Goal: Task Accomplishment & Management: Use online tool/utility

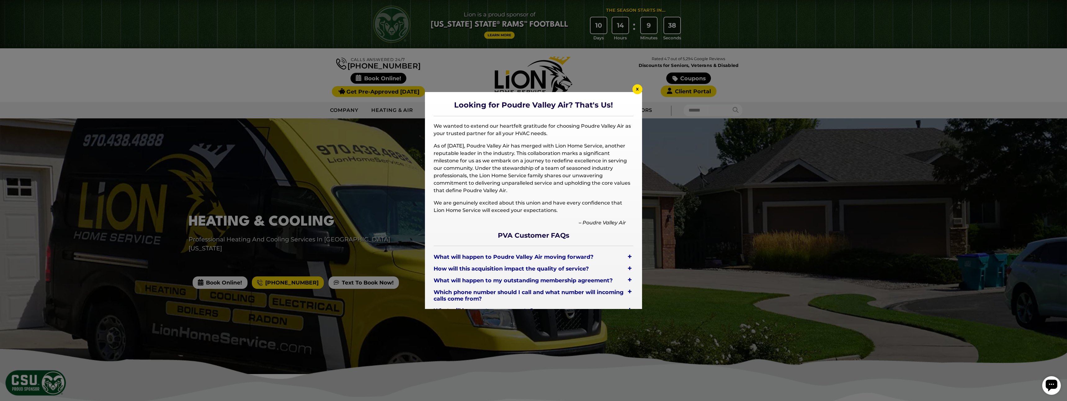
click at [631, 255] on div "+" at bounding box center [629, 257] width 7 height 9
click at [629, 280] on div "+" at bounding box center [629, 281] width 7 height 9
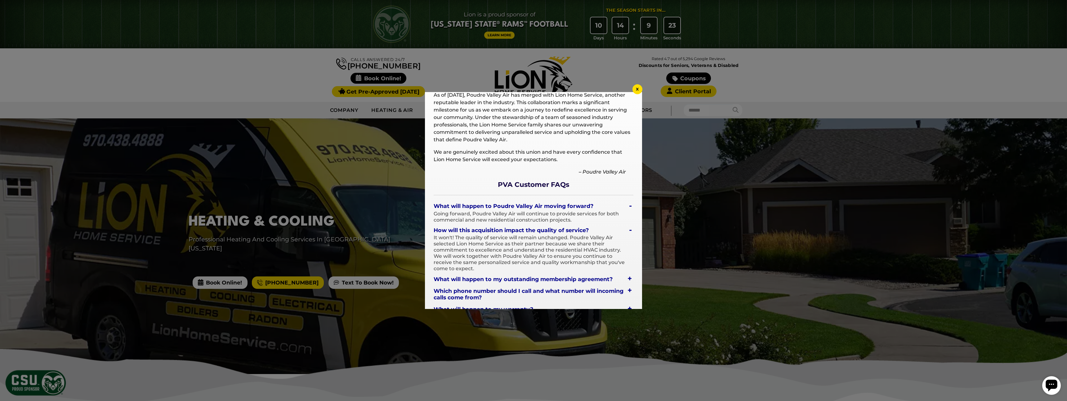
scroll to position [83, 0]
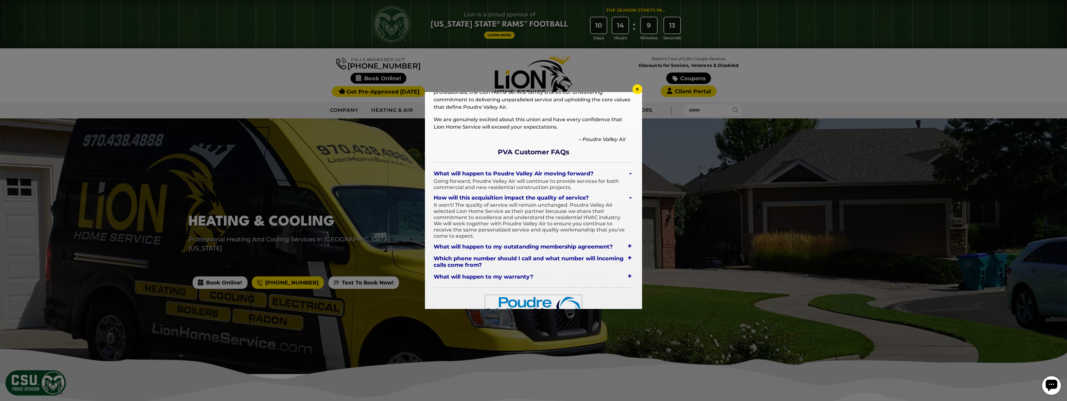
click at [631, 245] on div "+" at bounding box center [629, 246] width 7 height 9
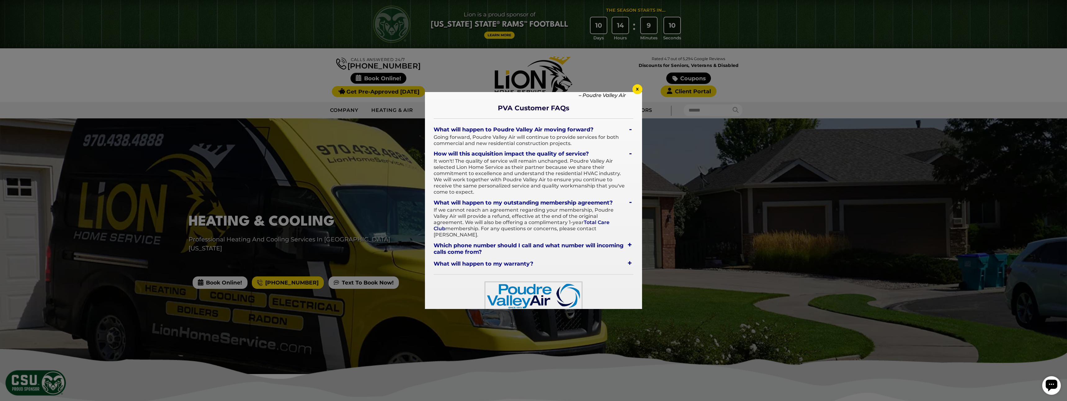
scroll to position [131, 0]
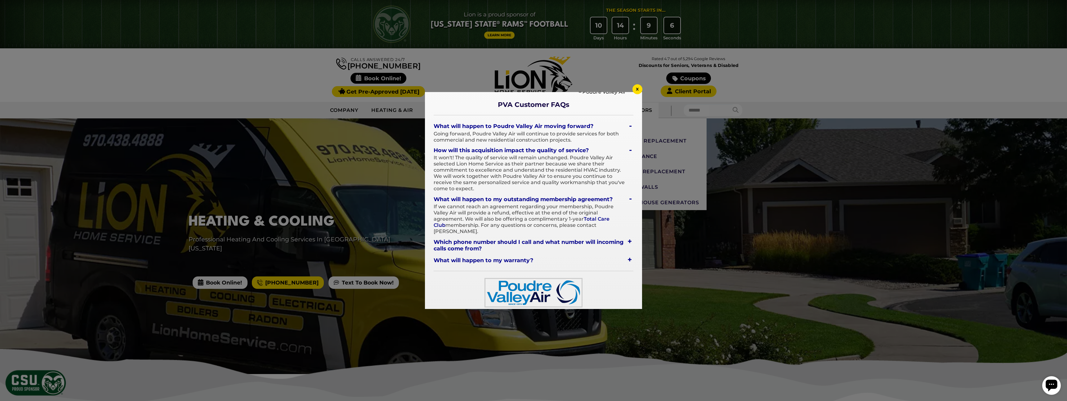
drag, startPoint x: 637, startPoint y: 90, endPoint x: 627, endPoint y: 102, distance: 15.9
click at [637, 90] on span "x" at bounding box center [637, 89] width 3 height 6
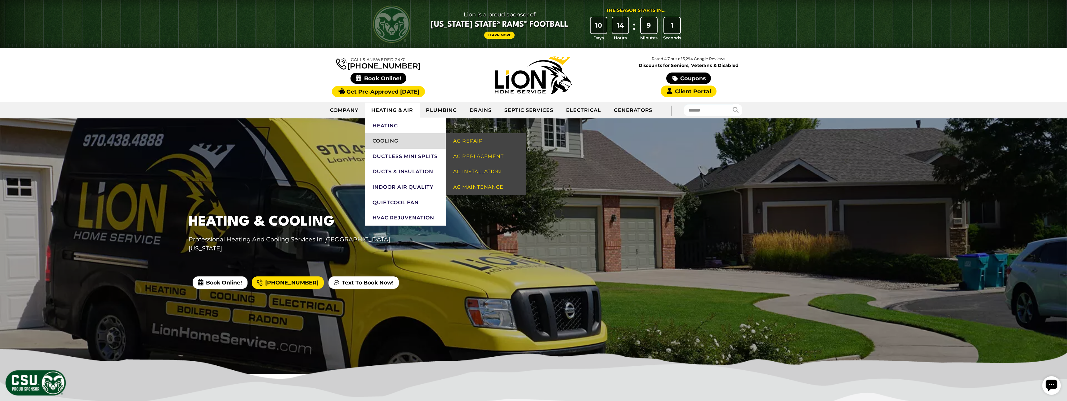
scroll to position [2, 0]
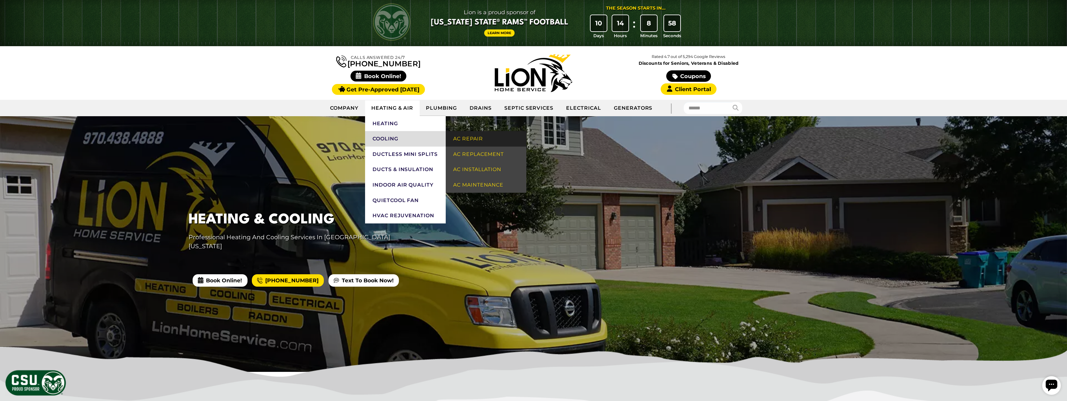
click at [458, 138] on link "AC Repair" at bounding box center [486, 139] width 81 height 16
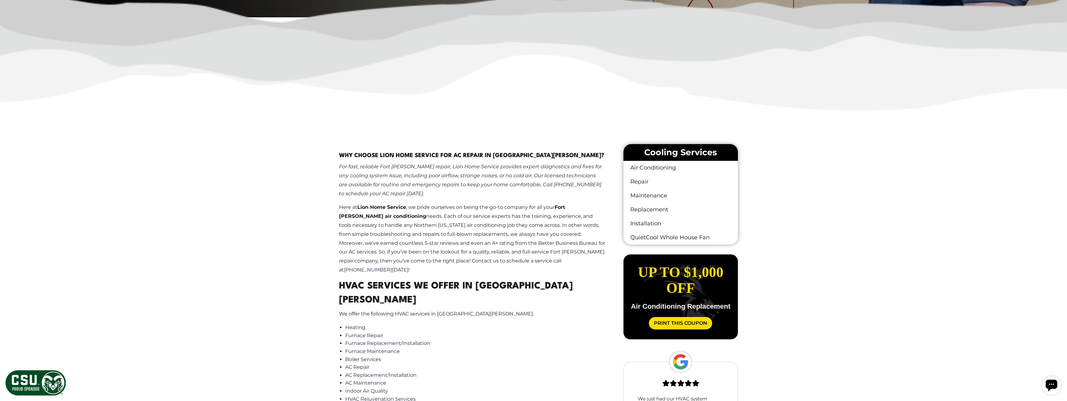
scroll to position [363, 0]
